Goal: Information Seeking & Learning: Learn about a topic

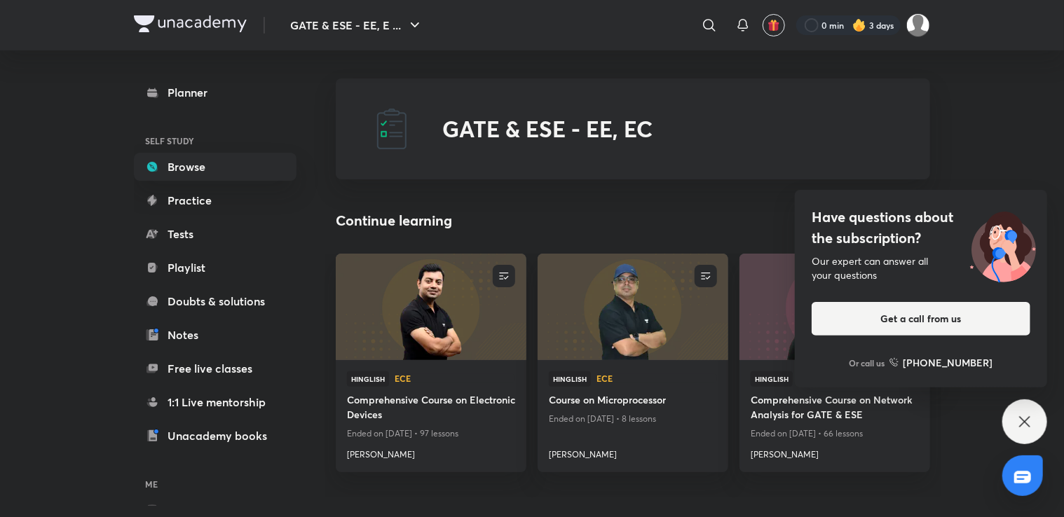
click at [1027, 425] on icon at bounding box center [1024, 421] width 17 height 17
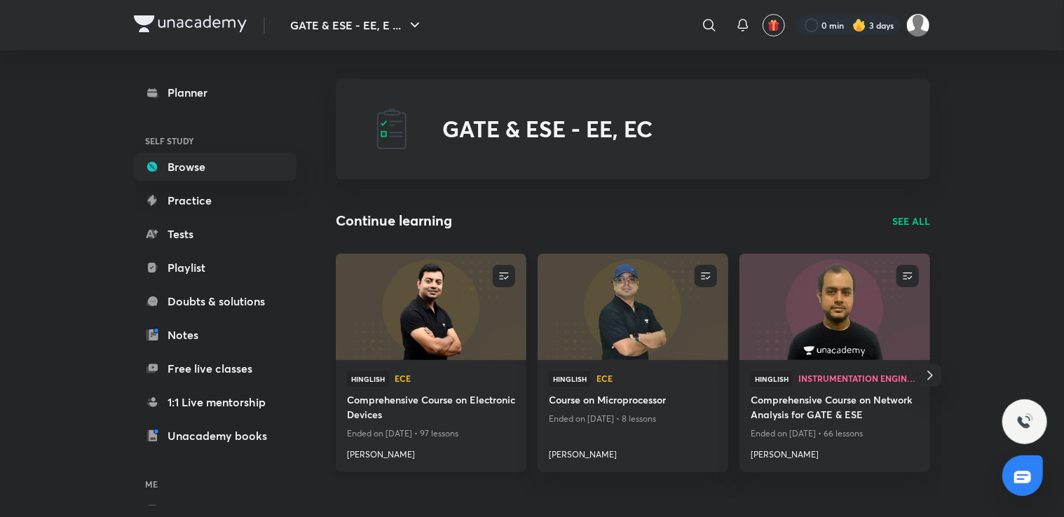
click at [391, 407] on h4 "Comprehensive Course on Electronic Devices" at bounding box center [431, 408] width 168 height 32
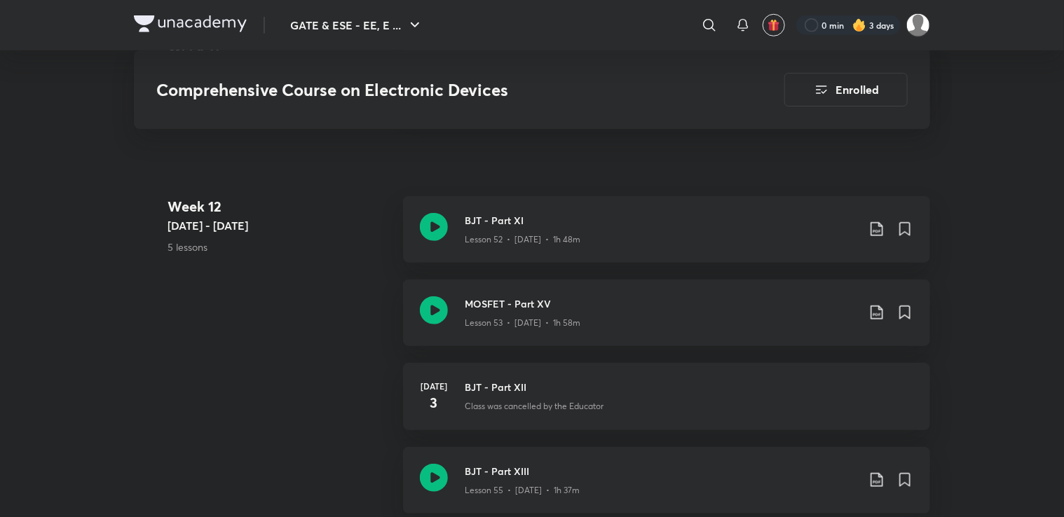
scroll to position [5814, 0]
click at [432, 223] on icon at bounding box center [434, 228] width 28 height 28
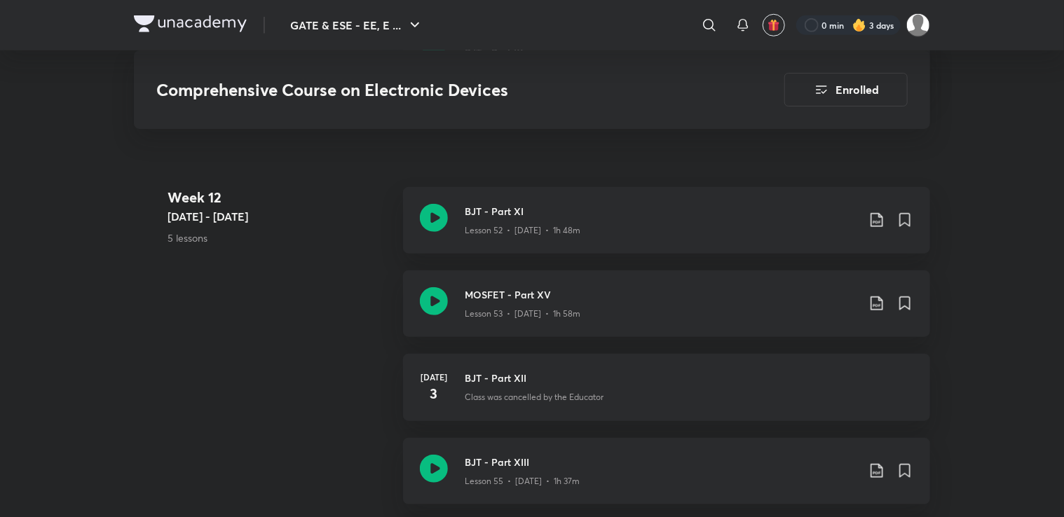
scroll to position [5825, 0]
